Goal: Register for event/course

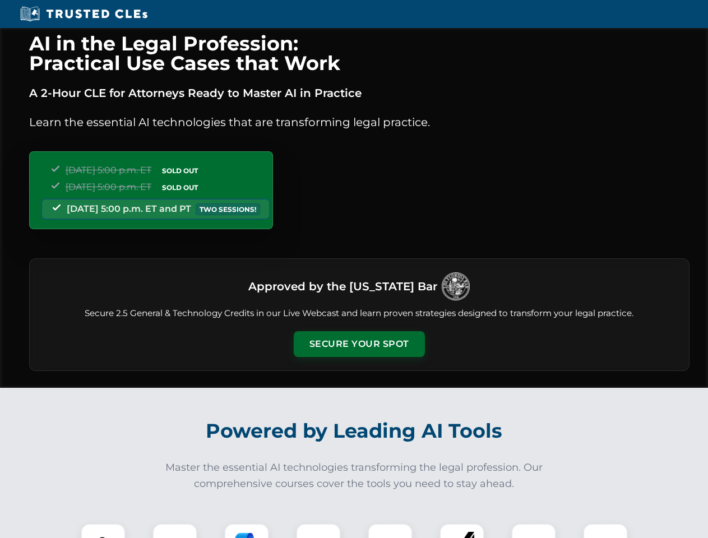
click at [359, 344] on button "Secure Your Spot" at bounding box center [359, 344] width 131 height 26
click at [103, 531] on img at bounding box center [103, 546] width 33 height 33
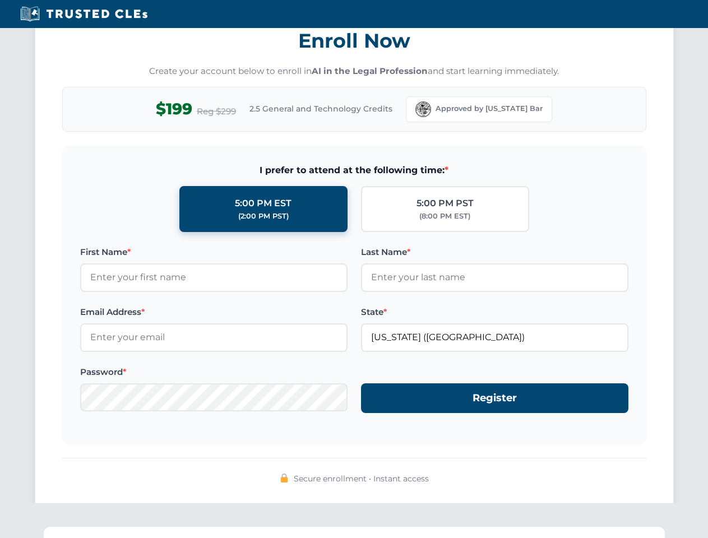
scroll to position [1101, 0]
